Goal: Check status: Check status

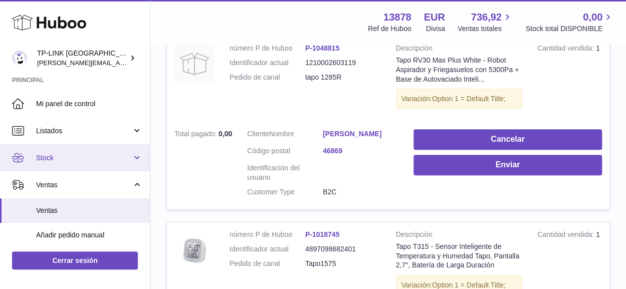
click at [138, 156] on link "Stock" at bounding box center [75, 157] width 150 height 27
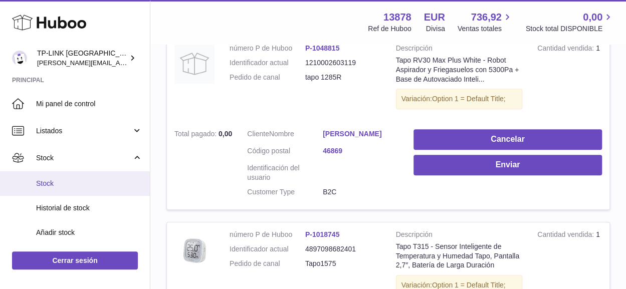
click at [51, 181] on span "Stock" at bounding box center [89, 184] width 106 height 10
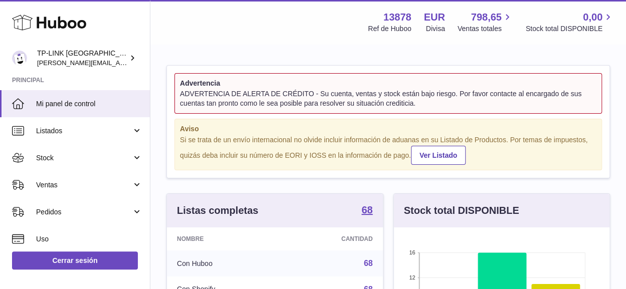
scroll to position [156, 215]
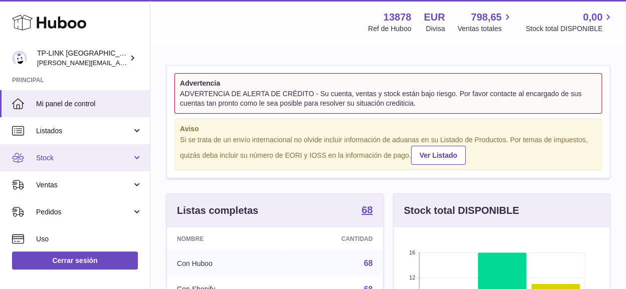
click at [133, 159] on link "Stock" at bounding box center [75, 157] width 150 height 27
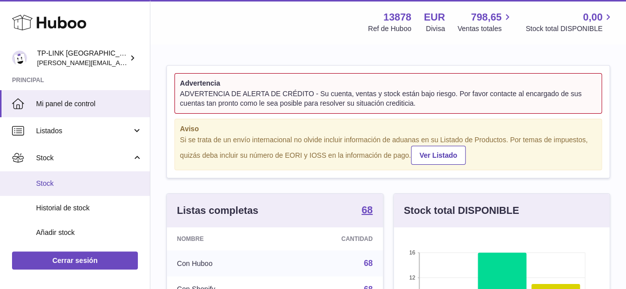
click at [73, 179] on span "Stock" at bounding box center [89, 184] width 106 height 10
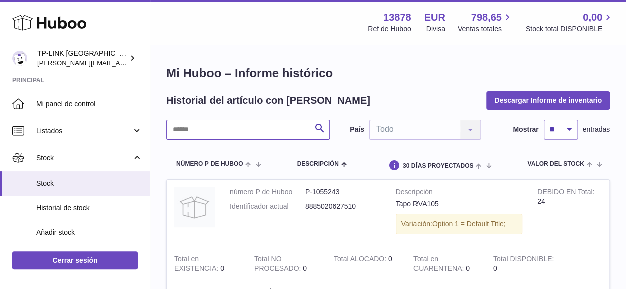
click at [275, 135] on input "text" at bounding box center [247, 130] width 163 height 20
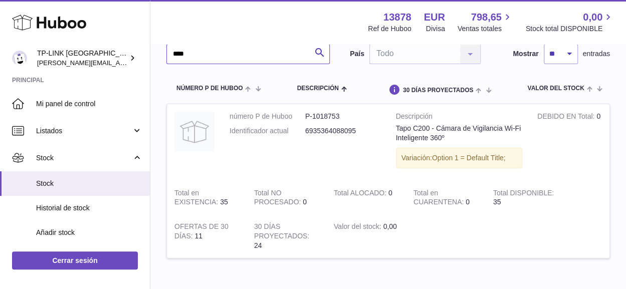
scroll to position [100, 0]
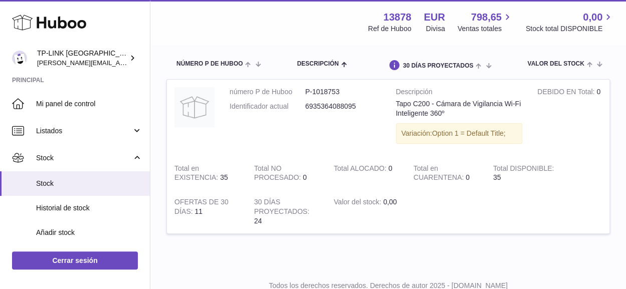
type input "****"
